Goal: Communication & Community: Answer question/provide support

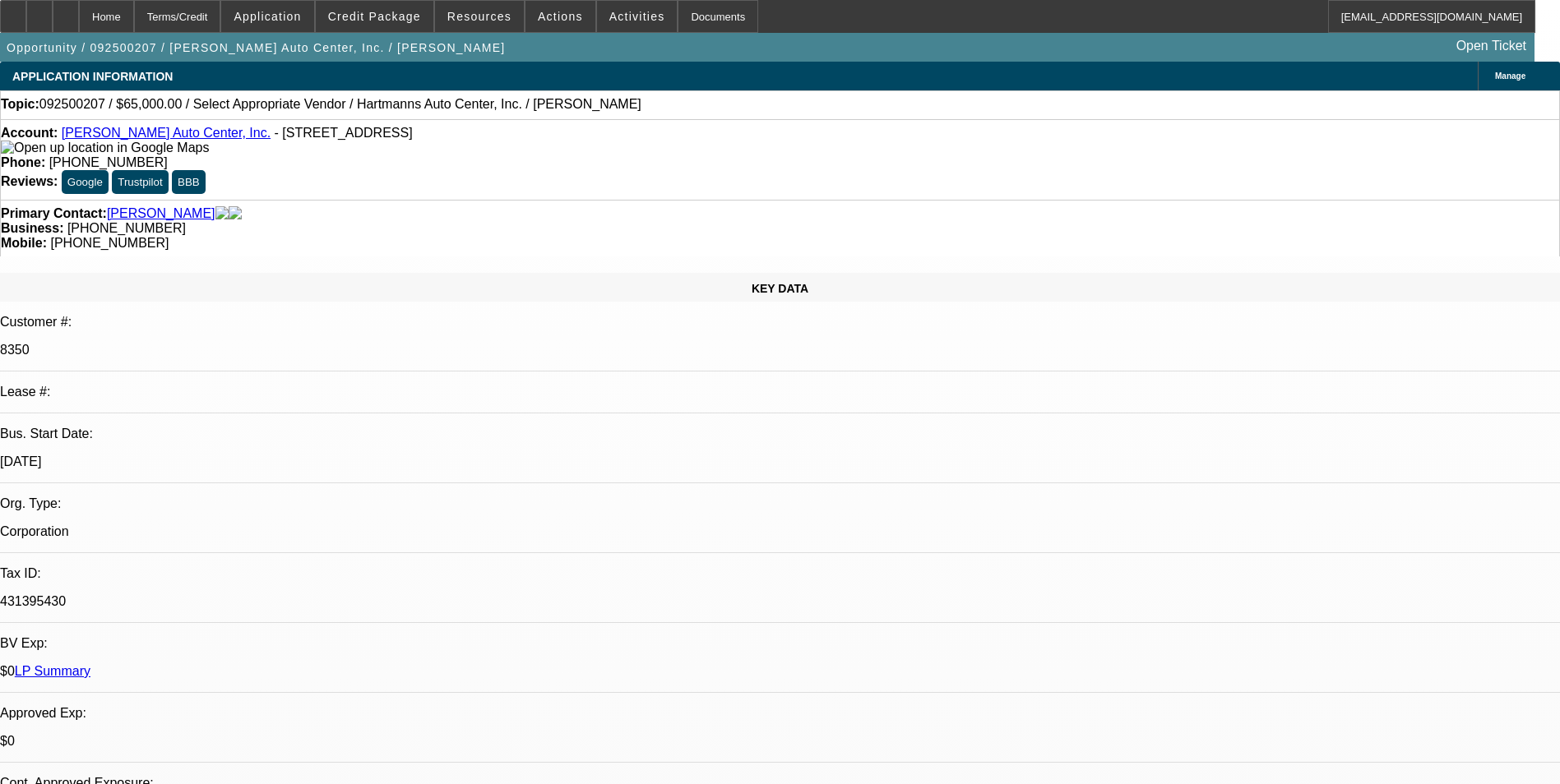
select select "0"
select select "2"
select select "0.1"
select select "0"
select select "2"
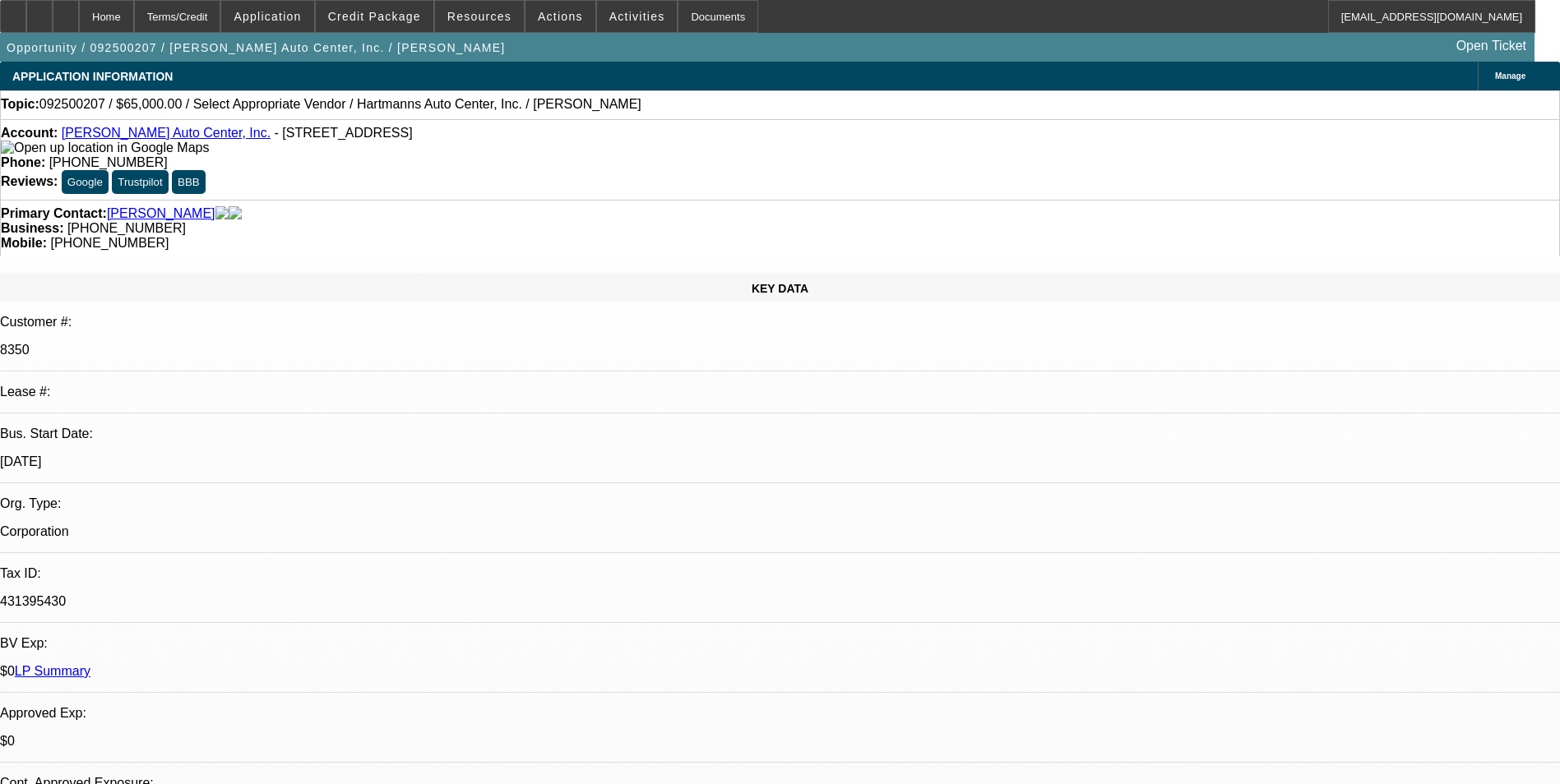
select select "0.1"
select select "0"
select select "2"
select select "0.1"
select select "1"
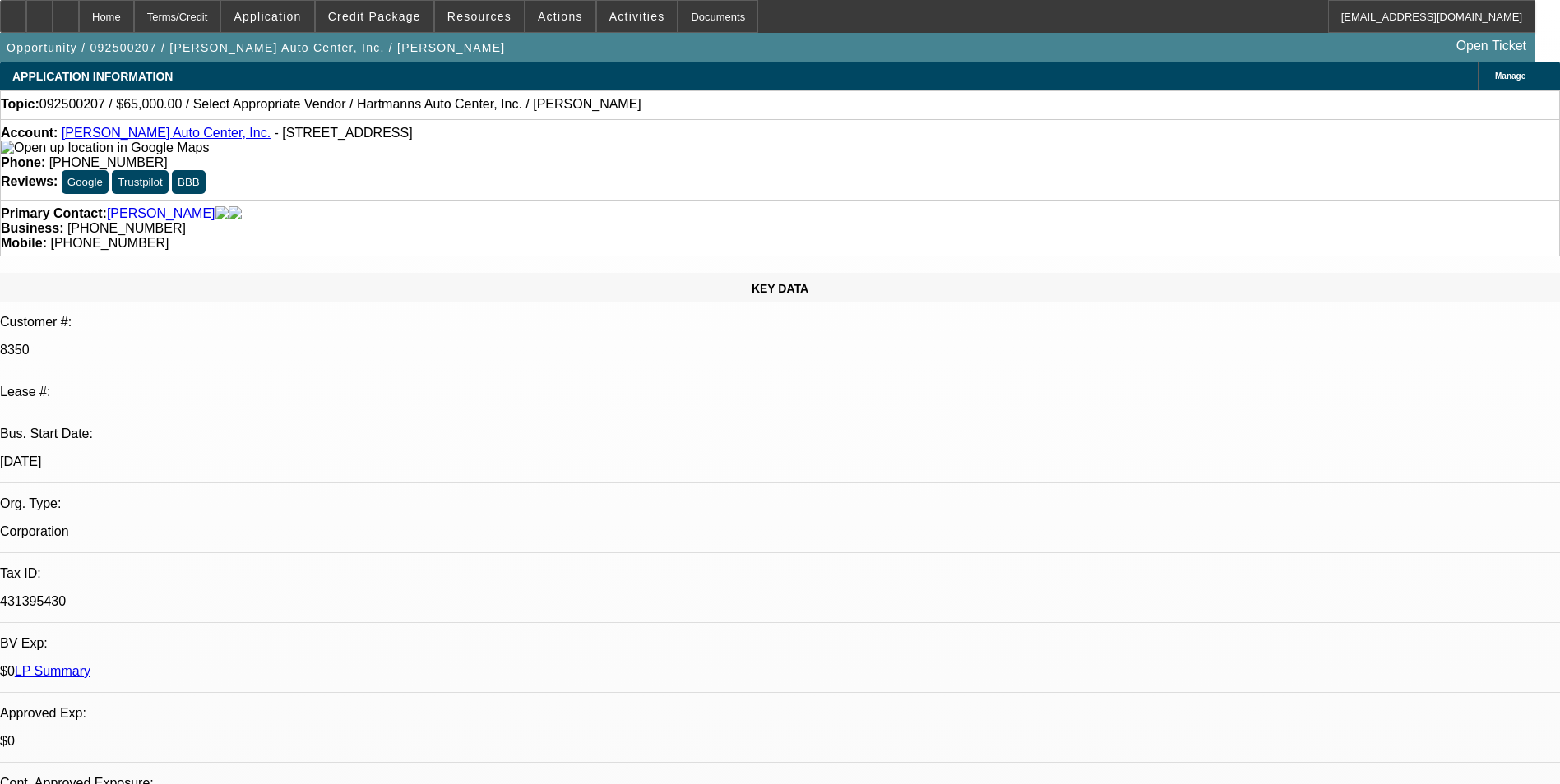
select select "2"
select select "4"
select select "1"
select select "2"
select select "4"
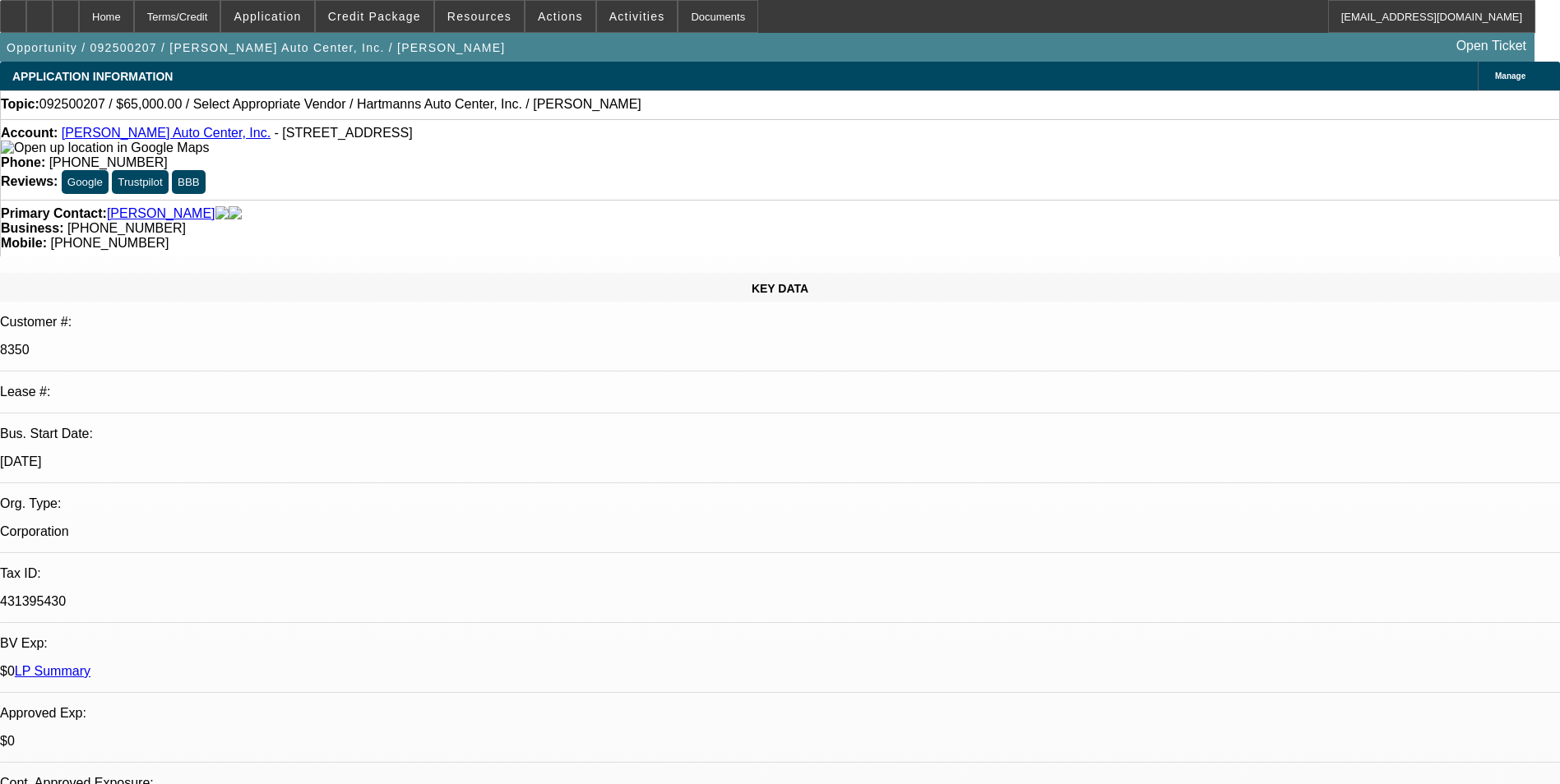
select select "1"
select select "2"
select select "4"
radio input "true"
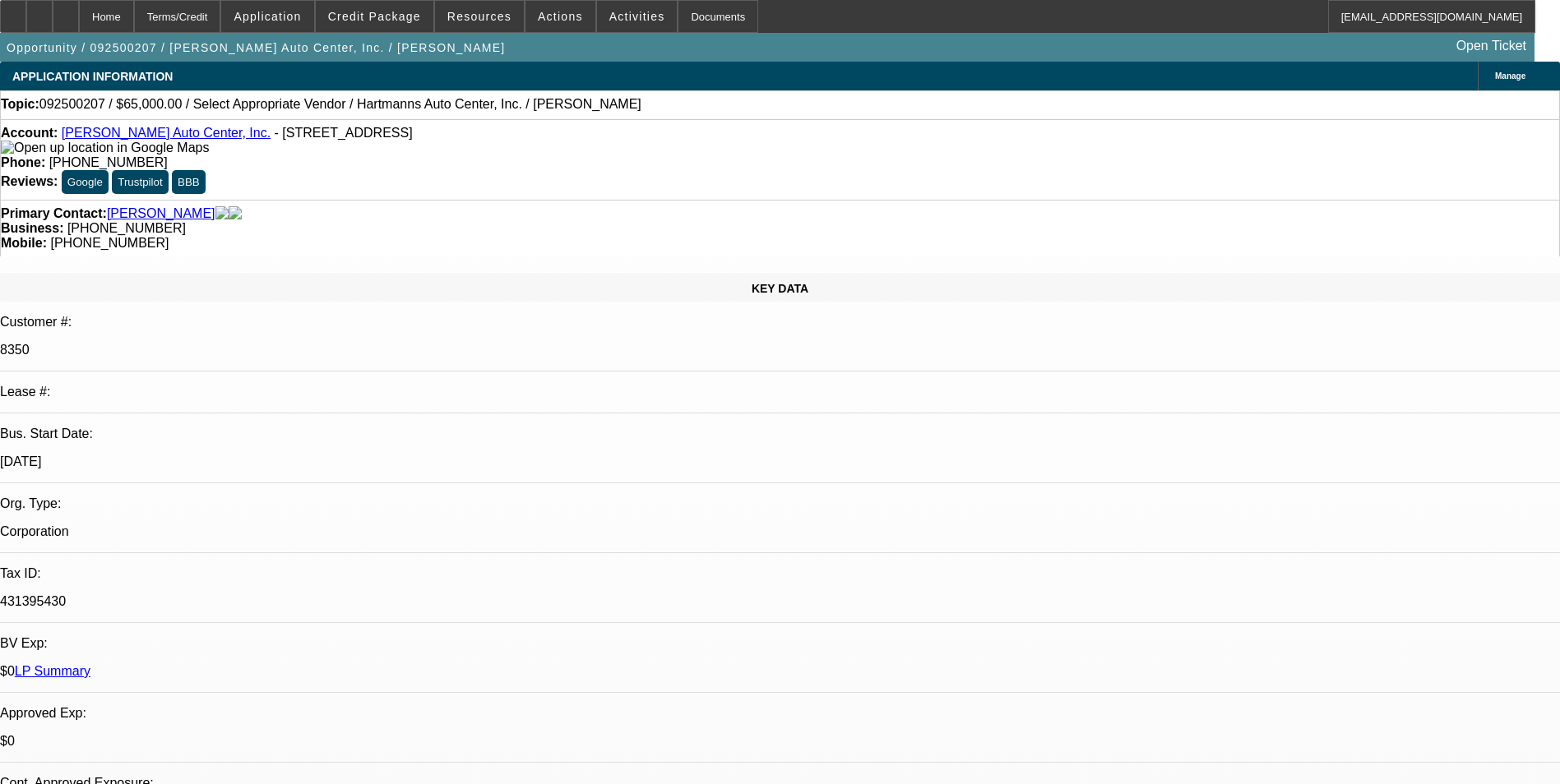
drag, startPoint x: 1153, startPoint y: 283, endPoint x: 1173, endPoint y: 288, distance: 20.6
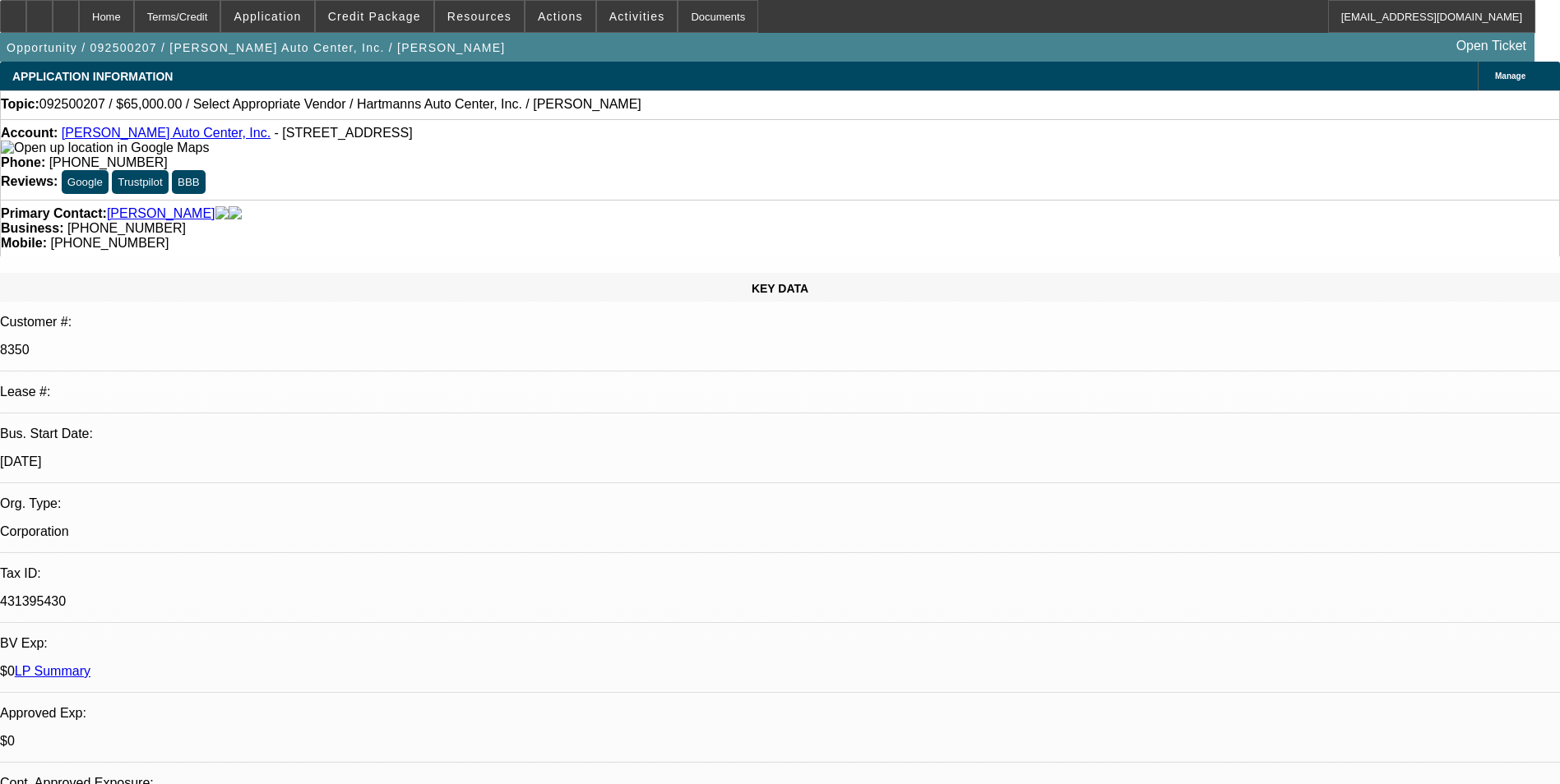
drag, startPoint x: 1505, startPoint y: 284, endPoint x: 1515, endPoint y: 287, distance: 10.4
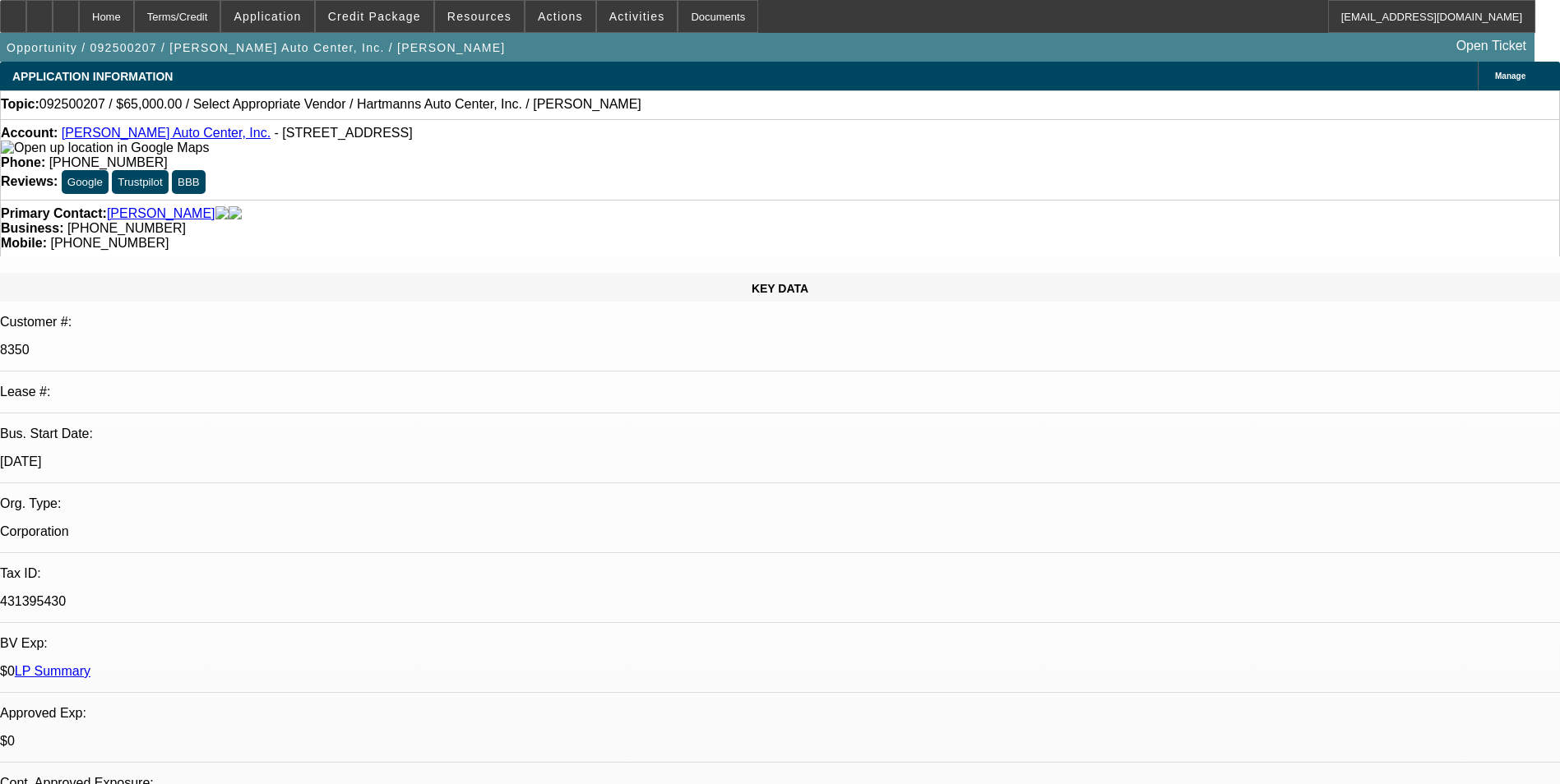
type textarea "Payment history overall- current till 60 slow/ 02 disc5-leaf deal- 3 payments m…"
drag, startPoint x: 1115, startPoint y: 306, endPoint x: 1071, endPoint y: 273, distance: 55.0
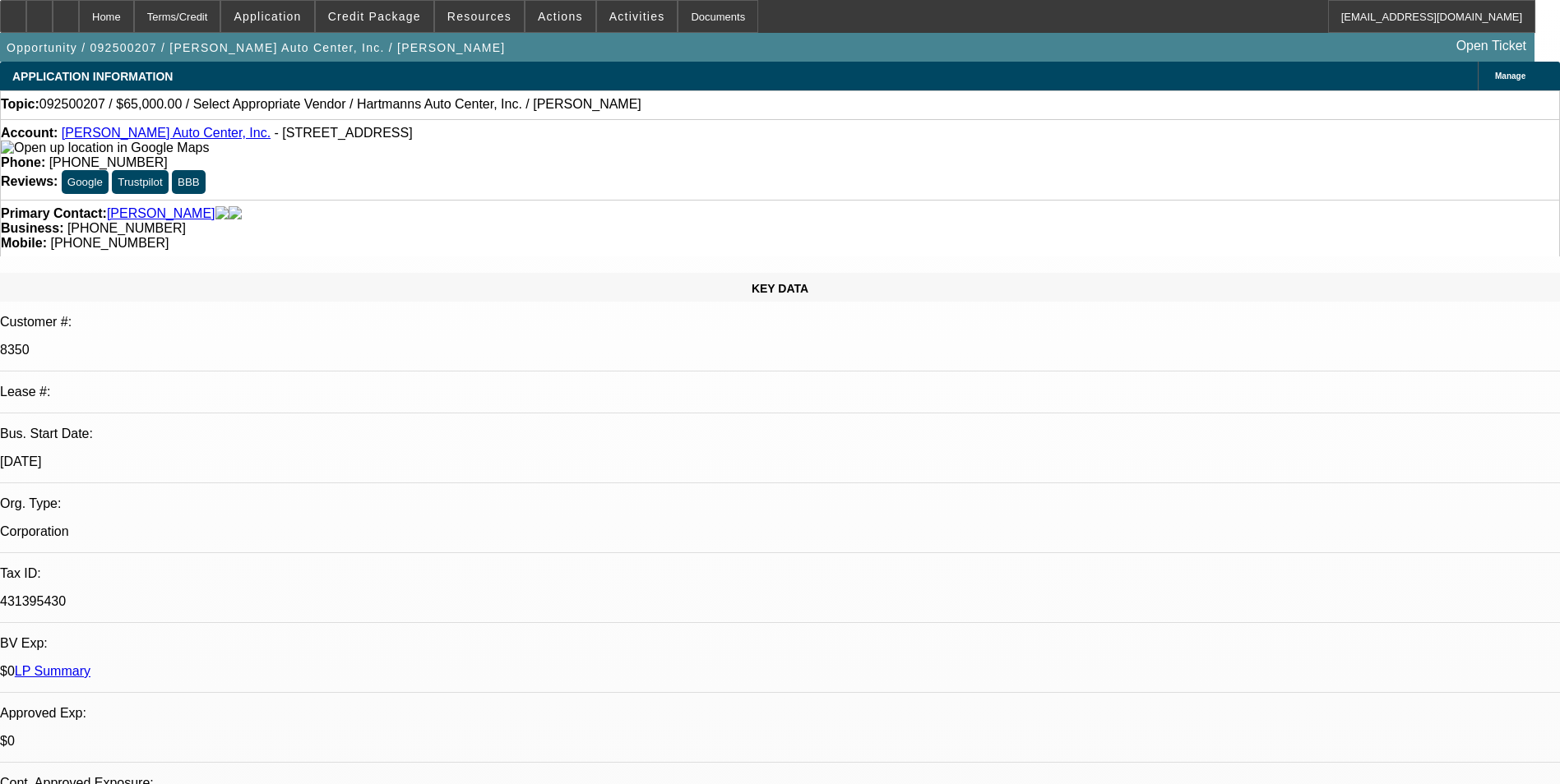
radio input "true"
select select "0"
select select "2"
select select "0.1"
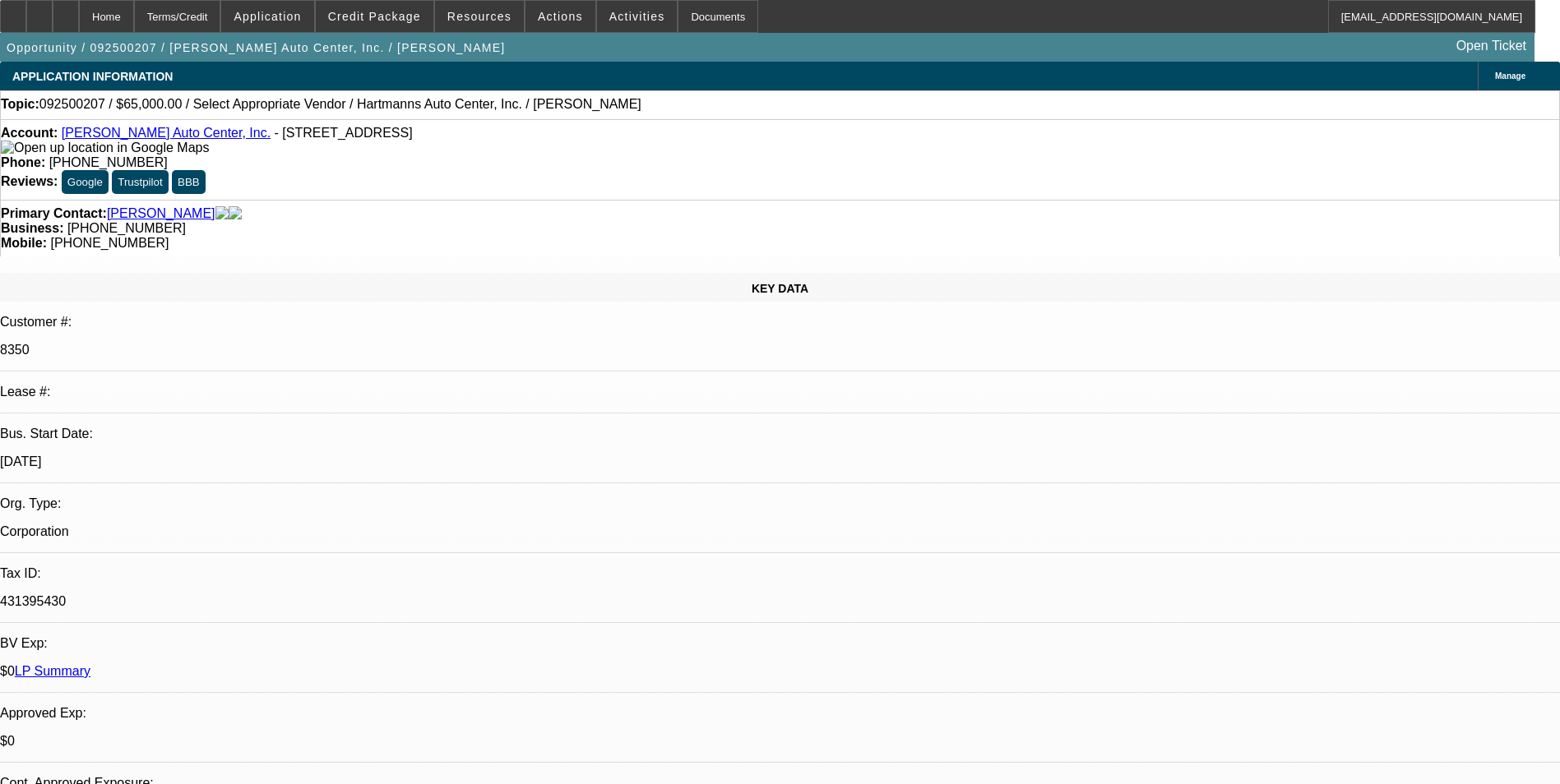
select select "0"
select select "2"
select select "0.1"
select select "0"
select select "2"
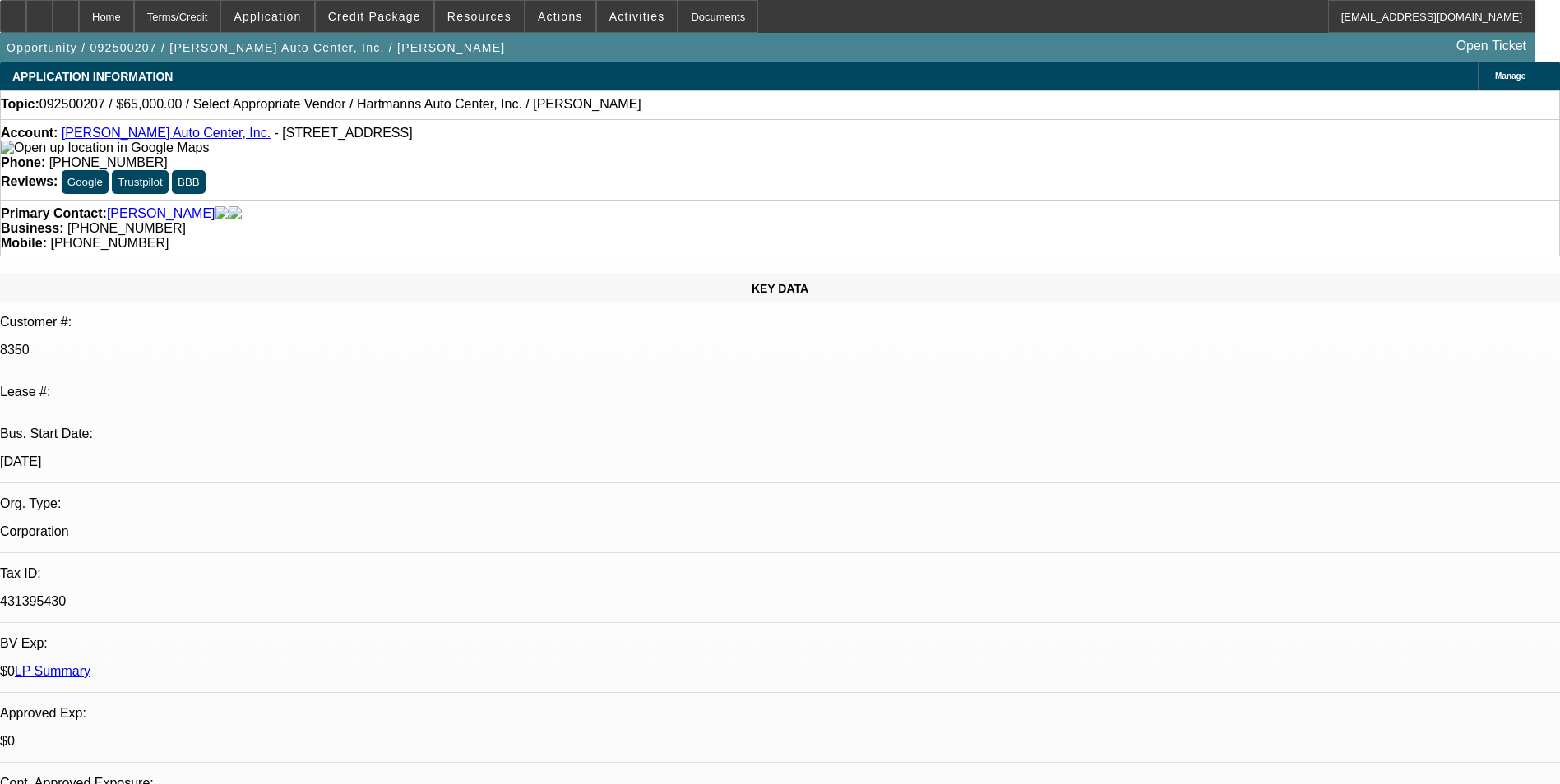
select select "0.1"
select select "0"
select select "2"
select select "0.1"
select select "1"
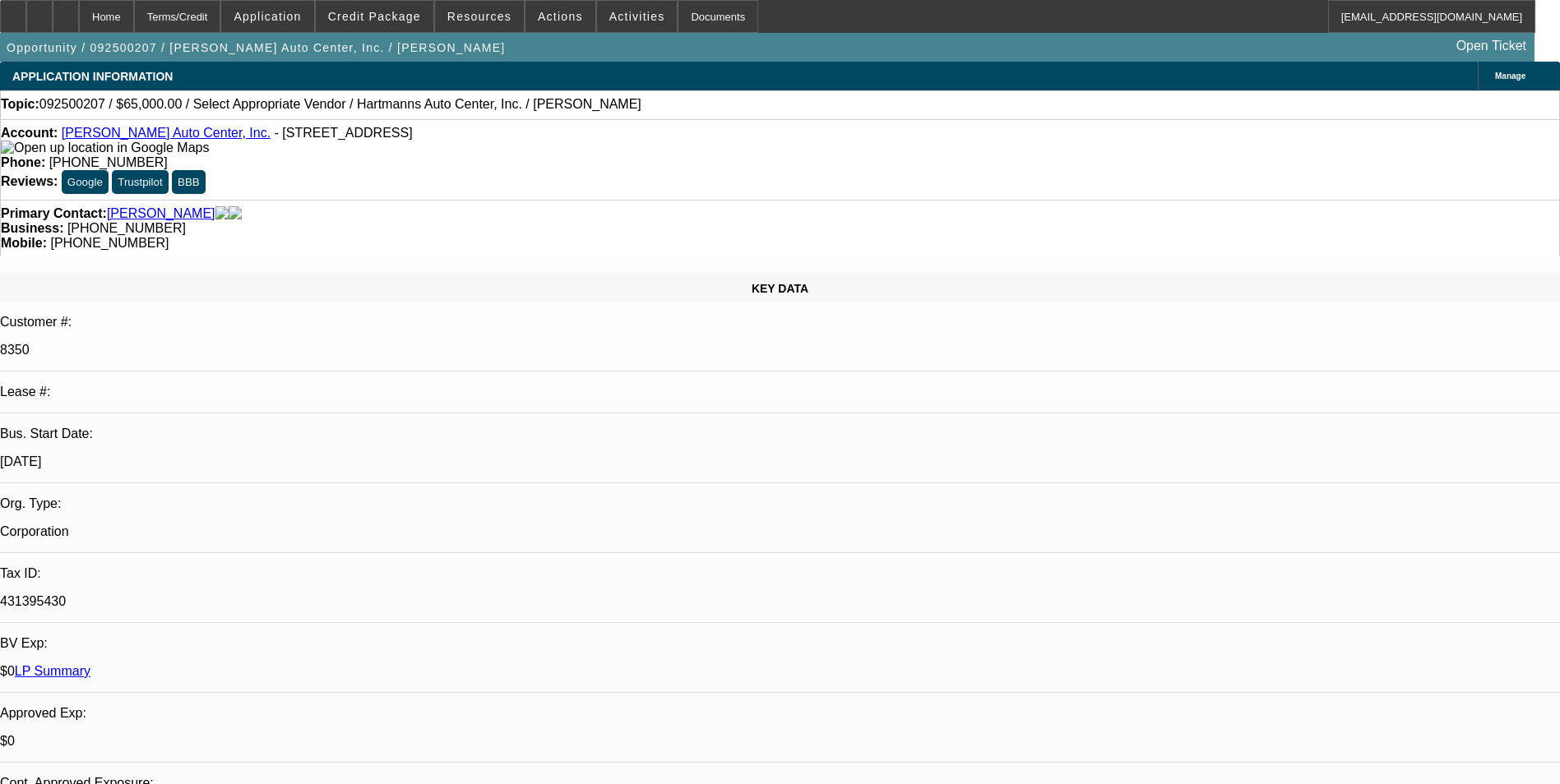
select select "2"
select select "4"
select select "1"
select select "2"
select select "4"
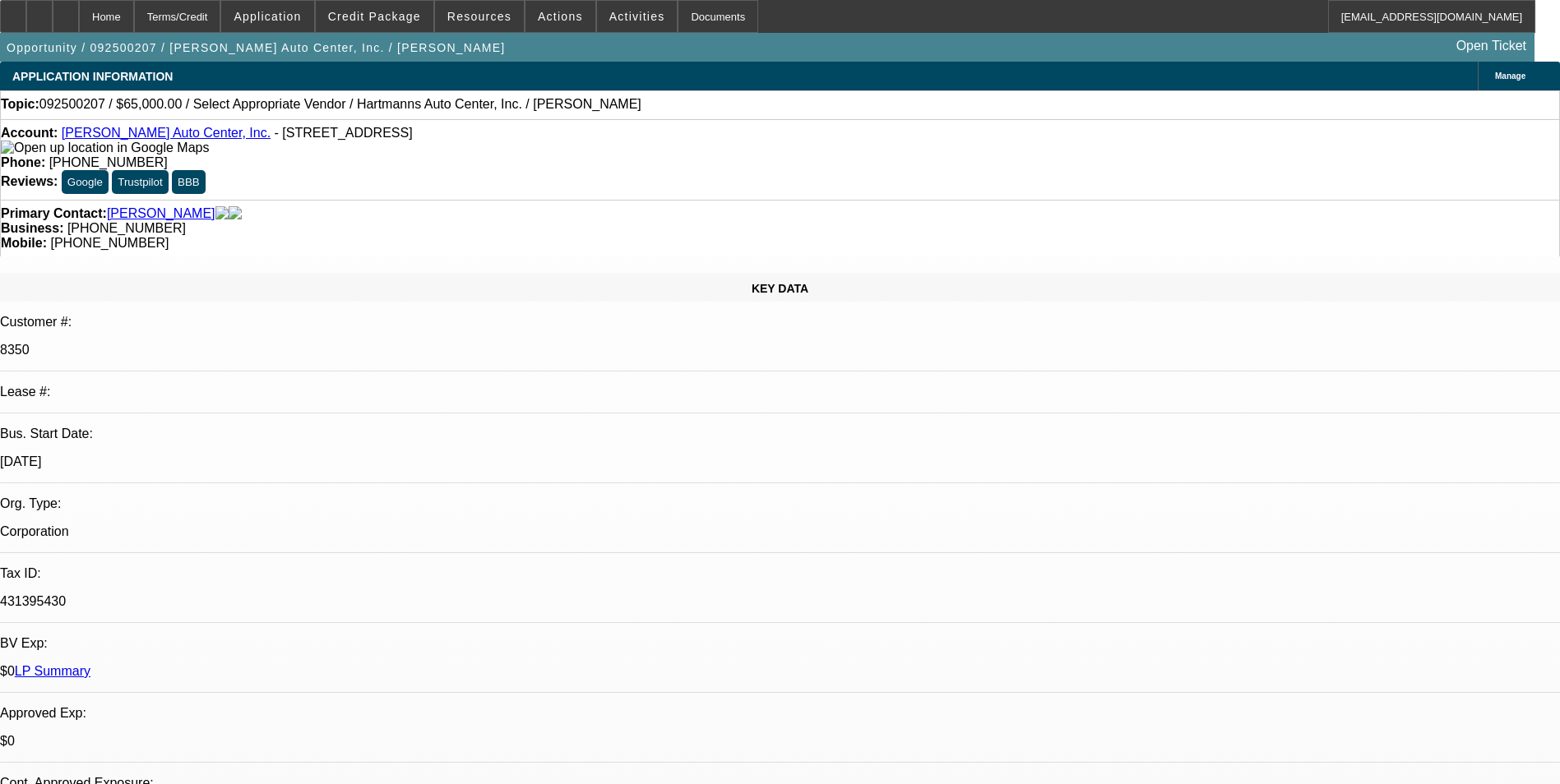
select select "1"
select select "2"
select select "4"
select select "1"
select select "2"
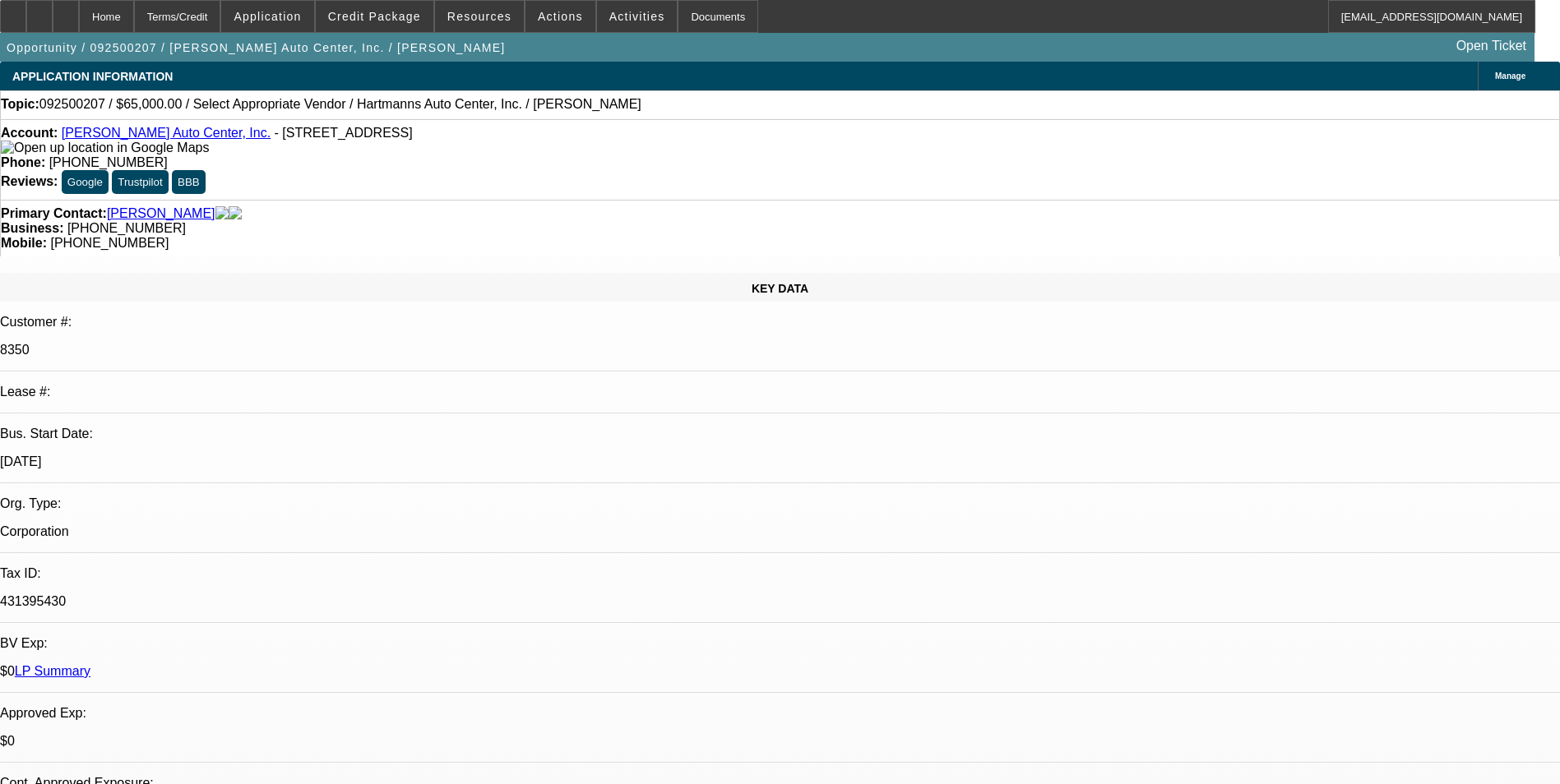
select select "4"
